Goal: Consume media (video, audio)

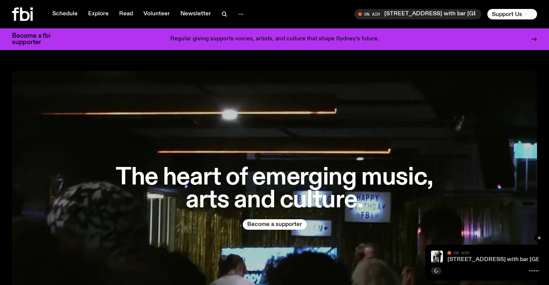
click at [461, 260] on link "704 W HIGH ST with bar italia" at bounding box center [519, 259] width 145 height 6
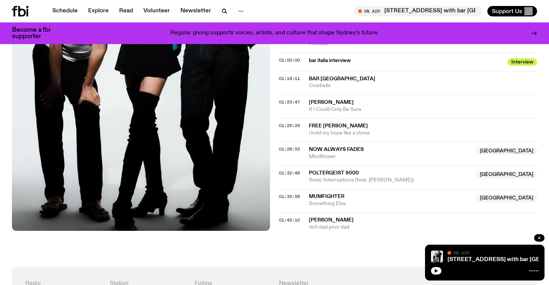
scroll to position [704, 0]
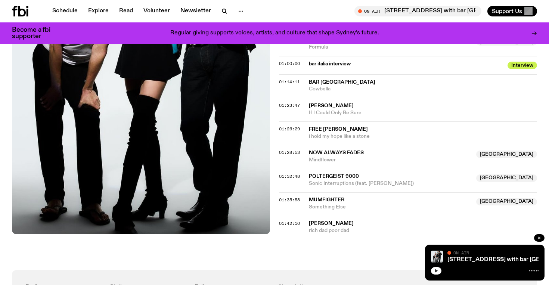
click at [433, 273] on button "button" at bounding box center [436, 270] width 10 height 7
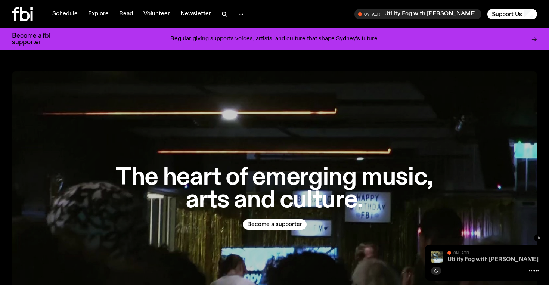
click at [486, 259] on link "Utility Fog with [PERSON_NAME]" at bounding box center [492, 259] width 91 height 6
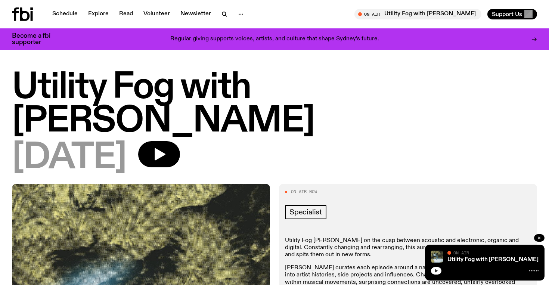
click at [436, 269] on icon "button" at bounding box center [436, 270] width 4 height 4
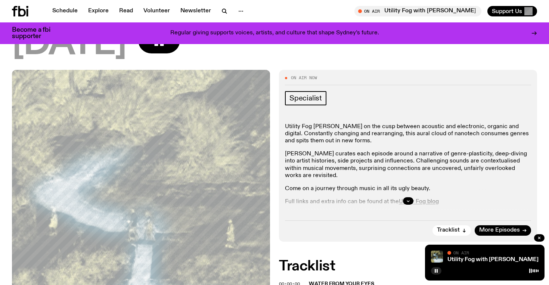
scroll to position [107, 0]
click at [406, 197] on button "button" at bounding box center [408, 200] width 10 height 7
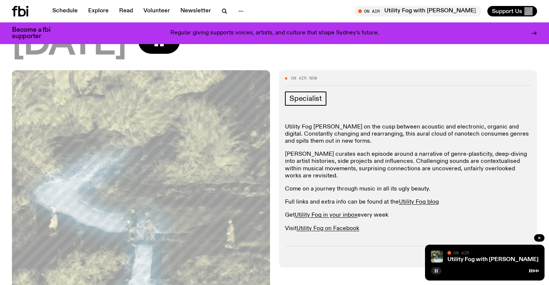
click at [434, 271] on rect "button" at bounding box center [434, 271] width 1 height 4
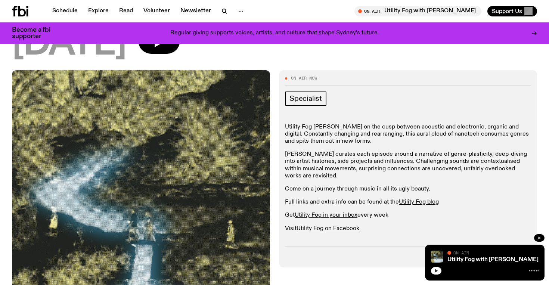
click at [437, 272] on icon "button" at bounding box center [436, 270] width 4 height 4
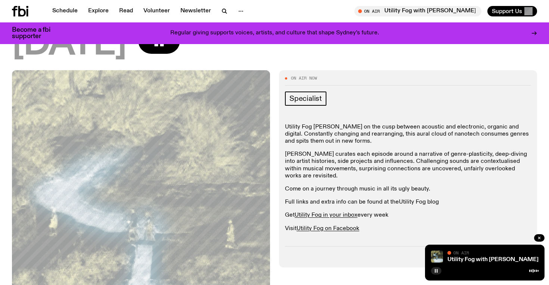
click at [406, 199] on link "Utility Fog blog" at bounding box center [419, 202] width 40 height 6
